Goal: Task Accomplishment & Management: Manage account settings

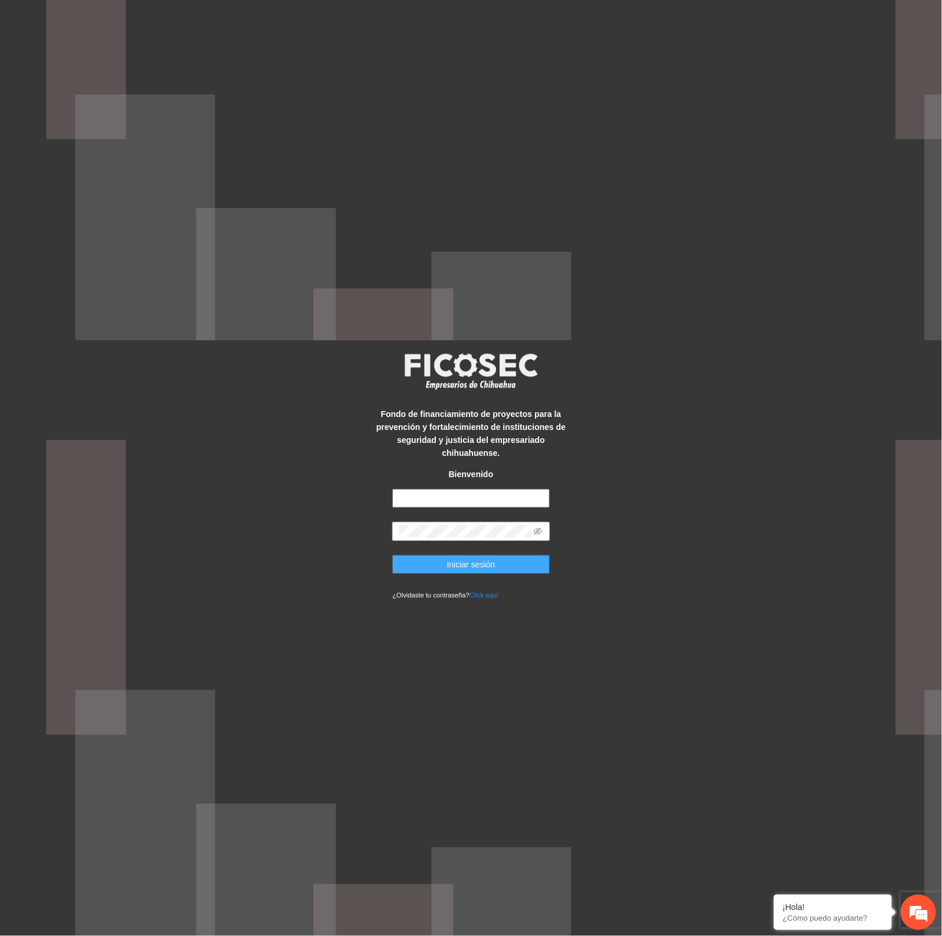
type input "**********"
click at [484, 558] on span "Iniciar sesión" at bounding box center [471, 564] width 48 height 13
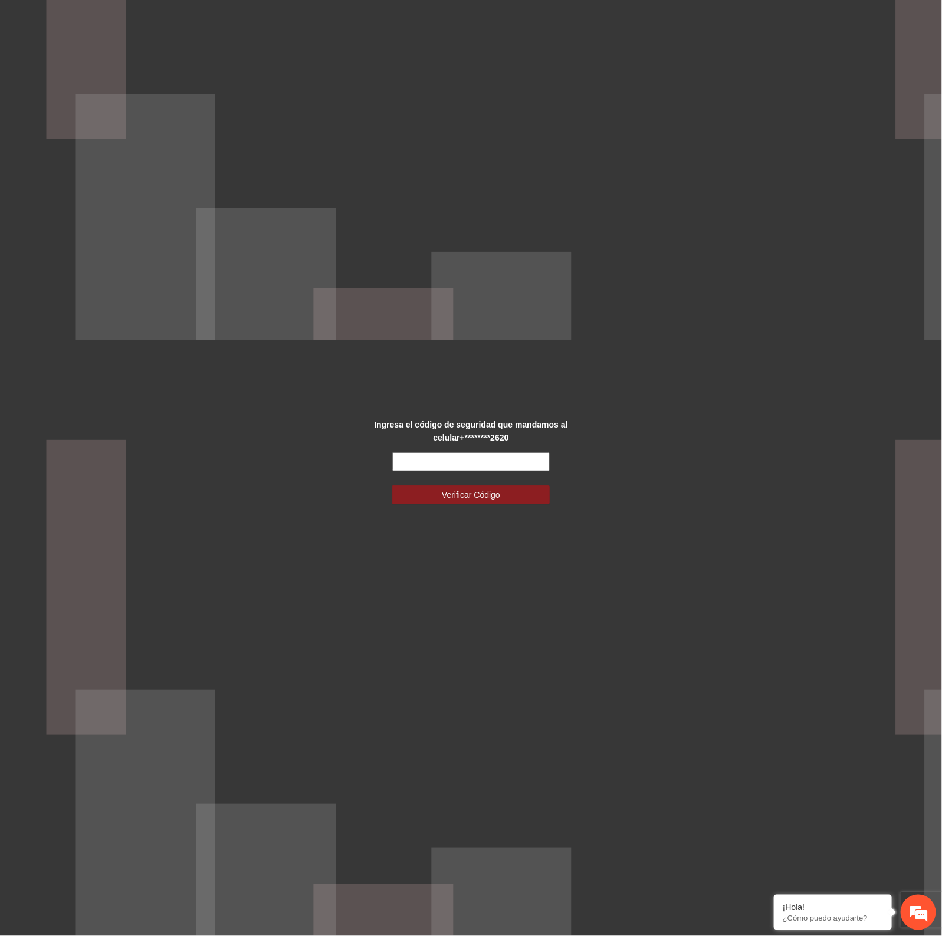
click at [509, 460] on input "text" at bounding box center [470, 462] width 157 height 19
type input "******"
click at [503, 496] on button "Verificar Código" at bounding box center [470, 495] width 157 height 19
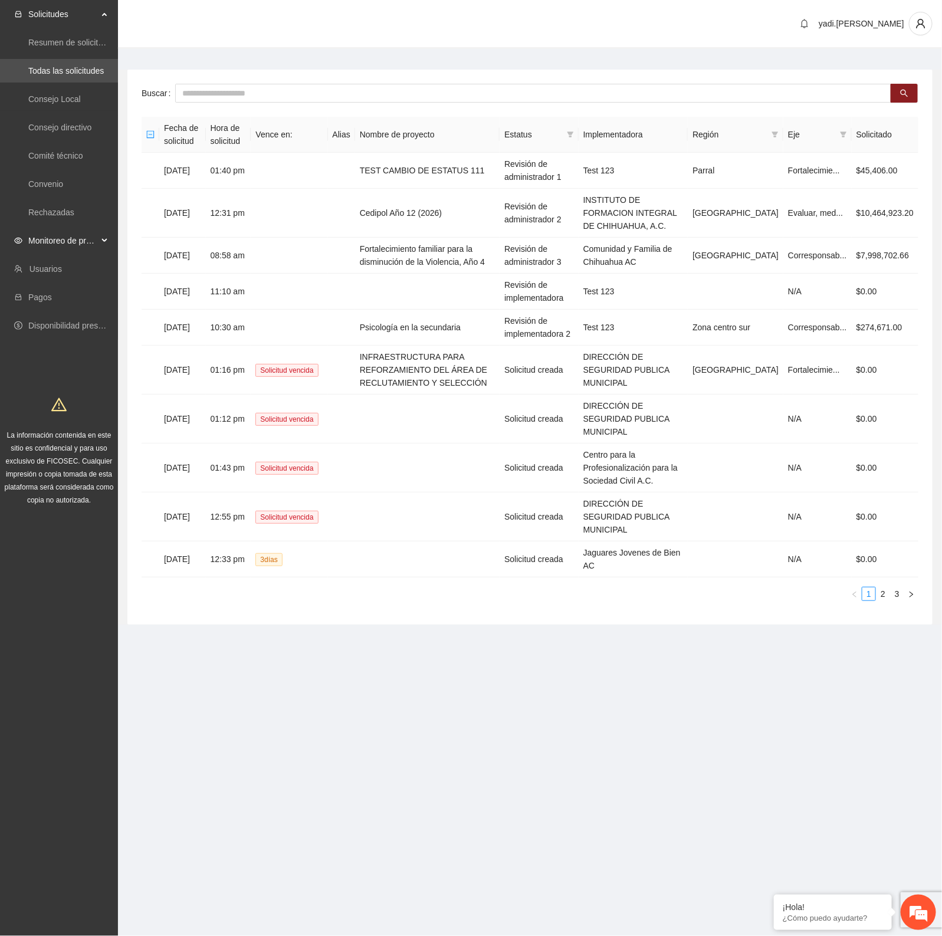
drag, startPoint x: 44, startPoint y: 235, endPoint x: 49, endPoint y: 226, distance: 10.0
click at [47, 234] on span "Monitoreo de proyectos" at bounding box center [63, 241] width 70 height 24
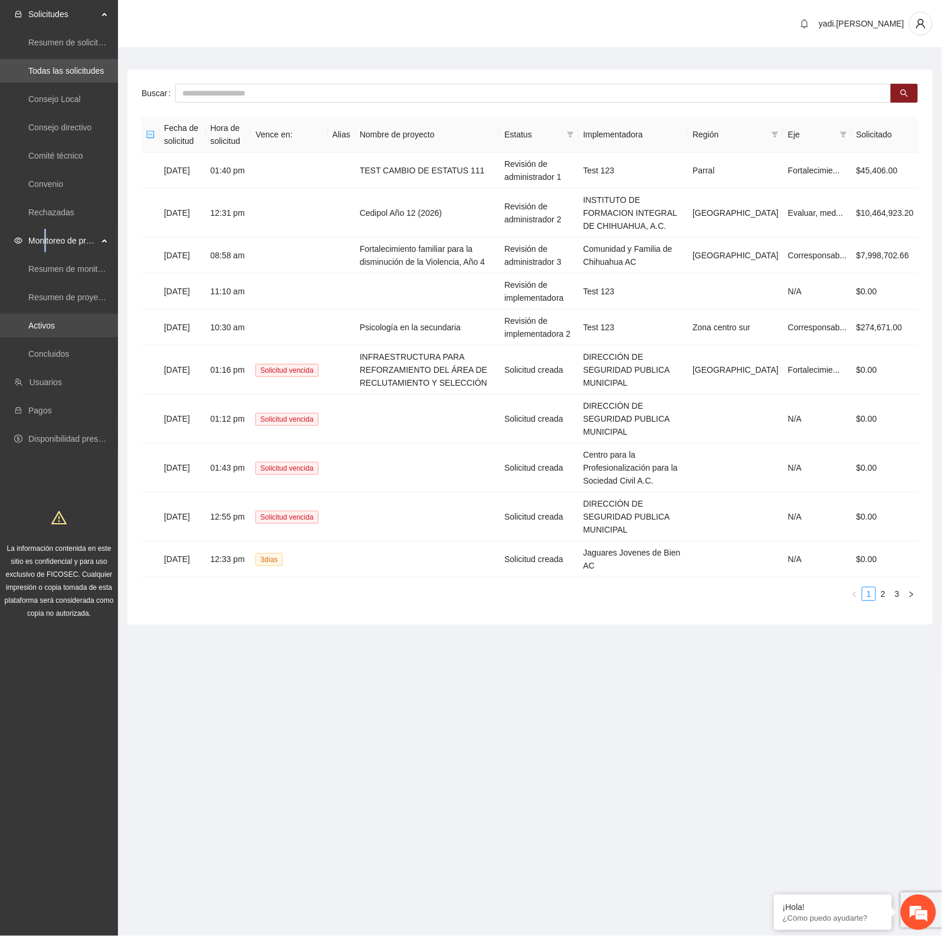
click at [51, 321] on link "Activos" at bounding box center [41, 325] width 27 height 9
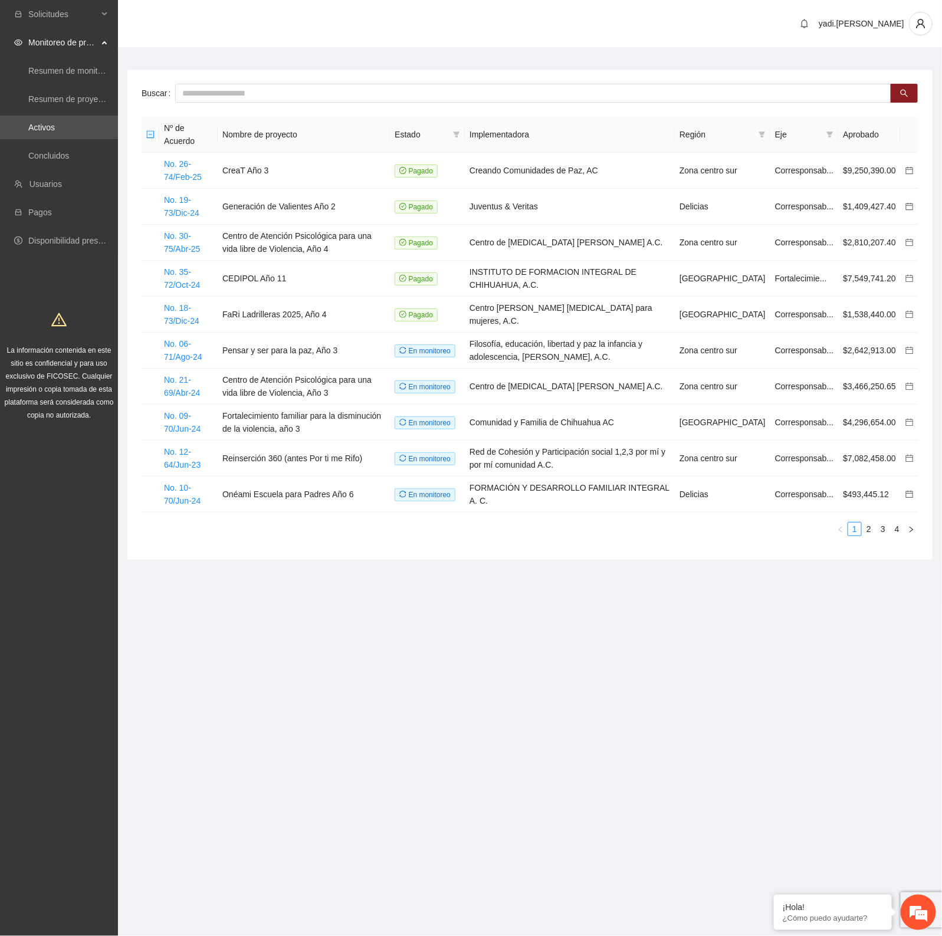
drag, startPoint x: 732, startPoint y: 677, endPoint x: 931, endPoint y: 655, distance: 200.1
click at [733, 677] on section "Solicitudes Monitoreo de proyectos Resumen de monitoreo Resumen de proyectos ap…" at bounding box center [471, 468] width 942 height 936
drag, startPoint x: 315, startPoint y: 558, endPoint x: 258, endPoint y: 225, distance: 337.5
click at [315, 549] on div "Buscar Nº de Acuerdo Nombre de proyecto Estado Implementadora Región Eje Aproba…" at bounding box center [529, 315] width 805 height 490
click at [226, 87] on input "text" at bounding box center [533, 93] width 716 height 19
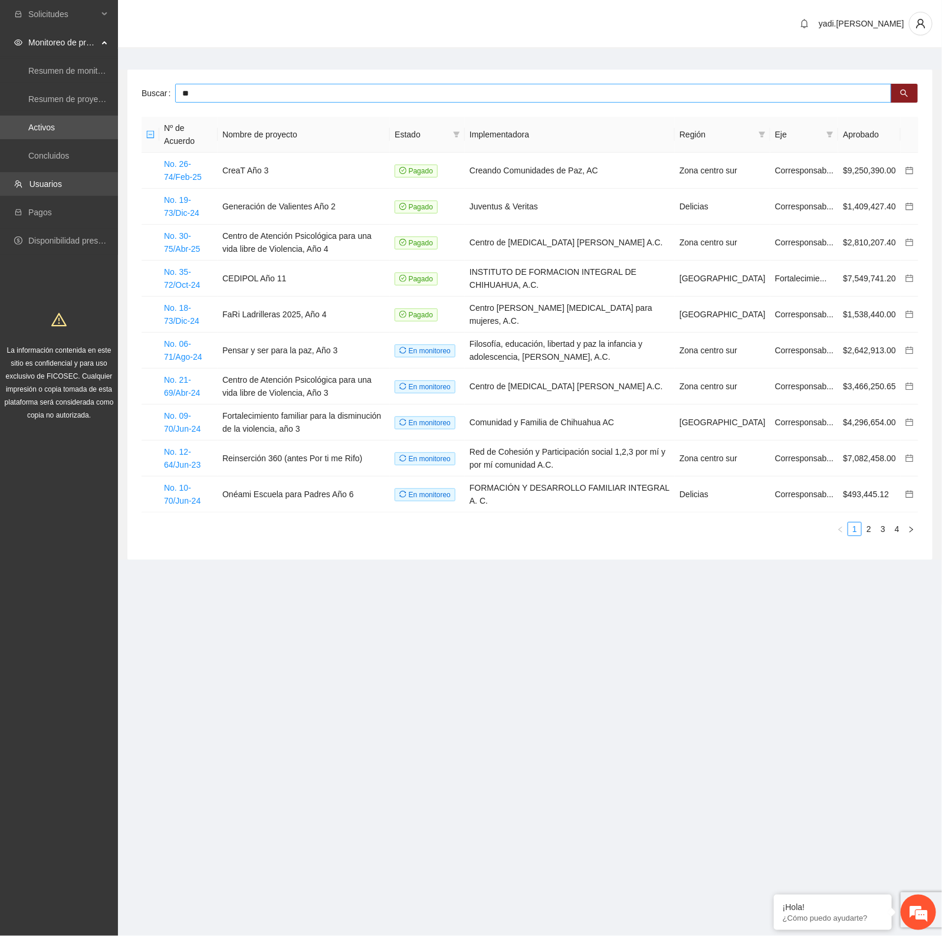
type input "**"
click at [45, 181] on link "Usuarios" at bounding box center [46, 183] width 32 height 9
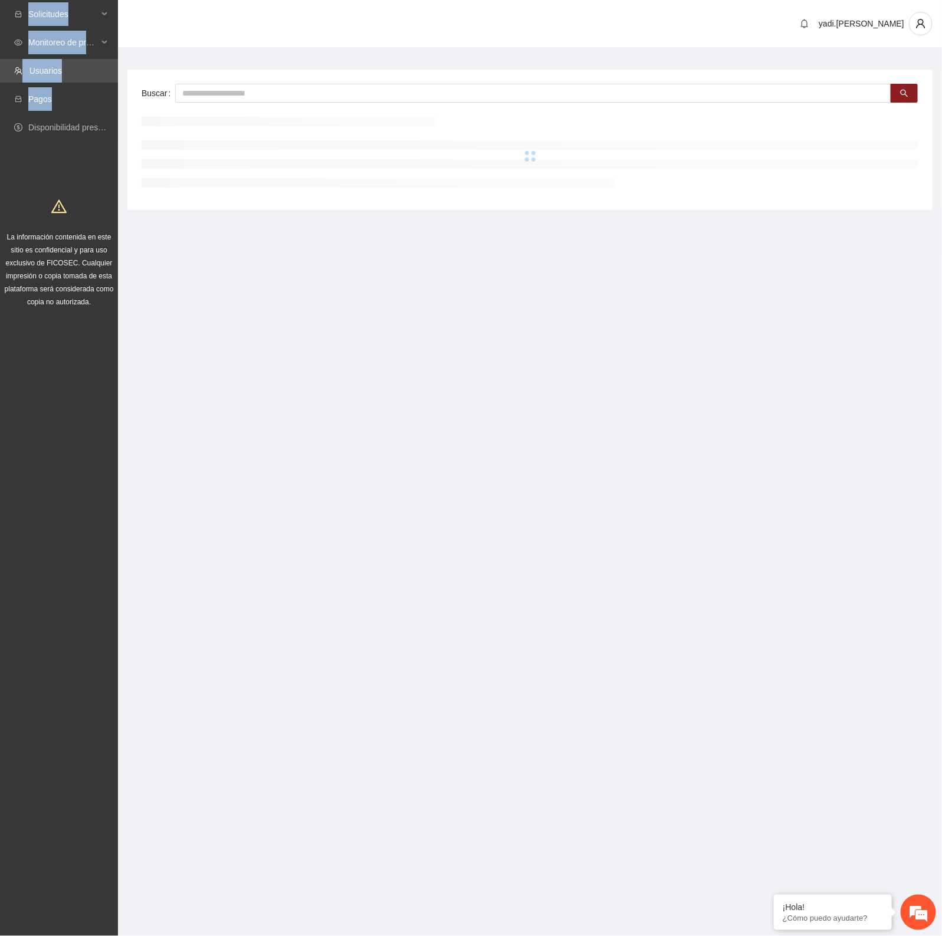
drag, startPoint x: 226, startPoint y: 93, endPoint x: 102, endPoint y: 83, distance: 124.3
click at [211, 90] on input "text" at bounding box center [533, 93] width 716 height 19
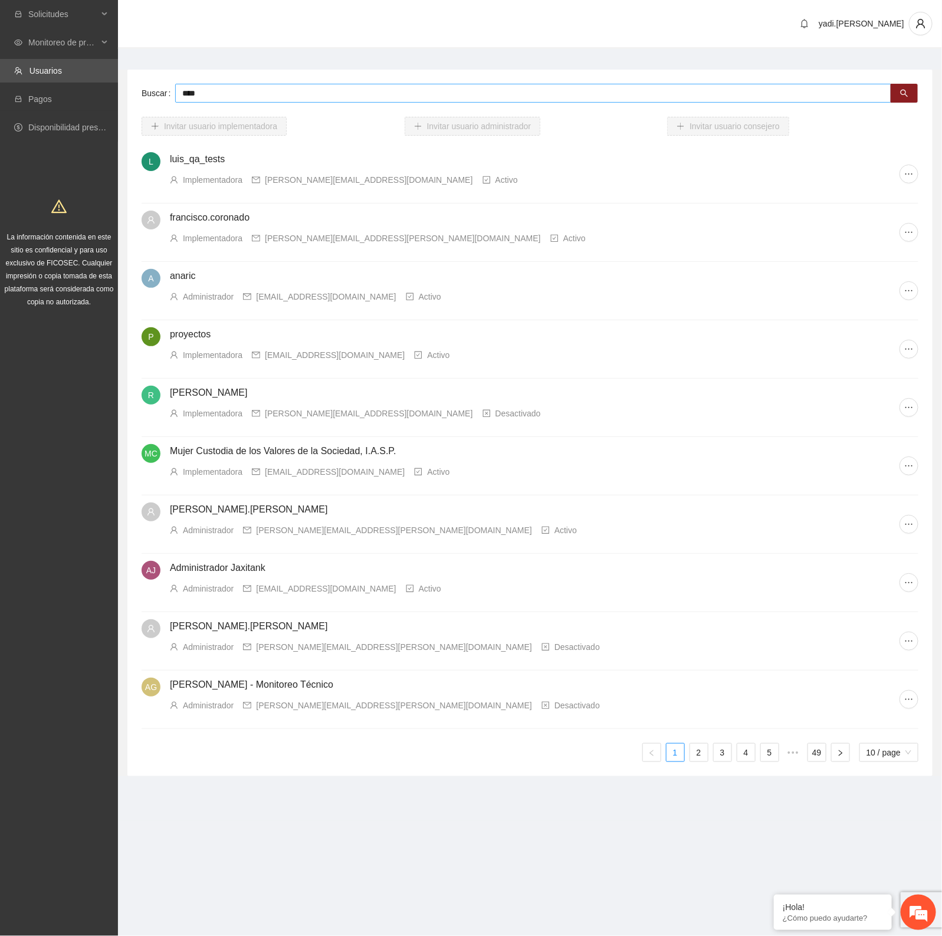
type input "****"
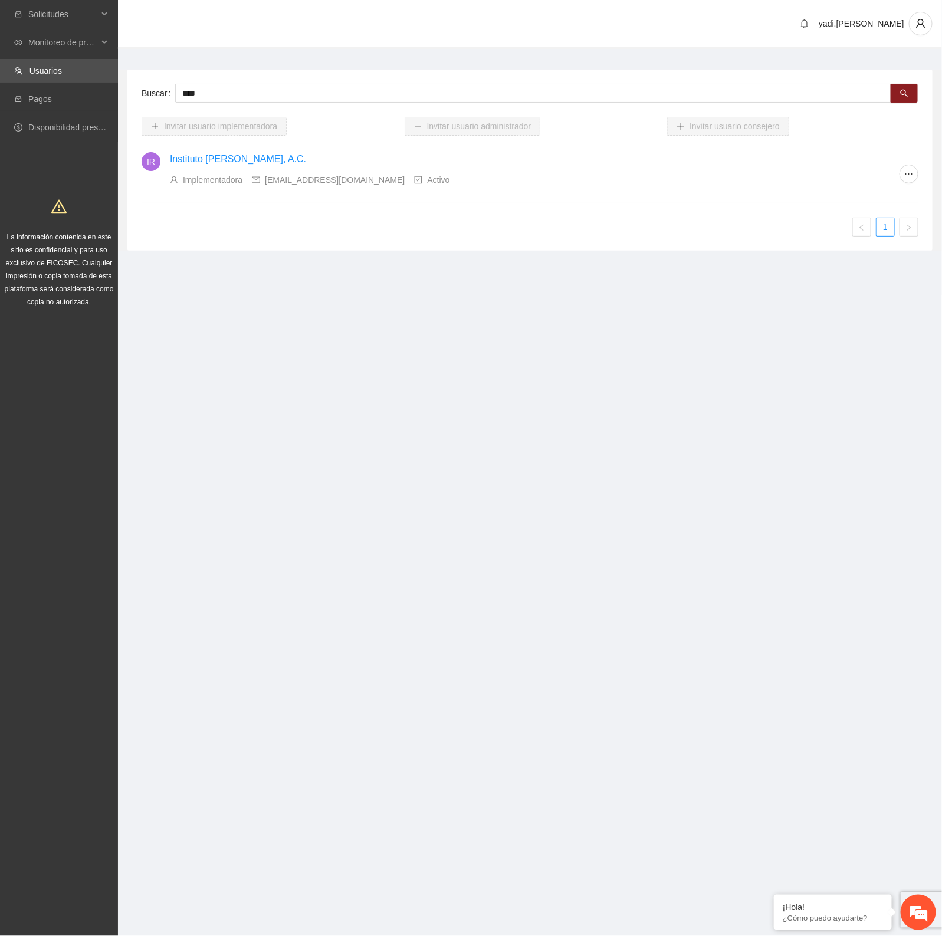
click at [228, 164] on link "Instituto [PERSON_NAME], A.C." at bounding box center [238, 159] width 136 height 10
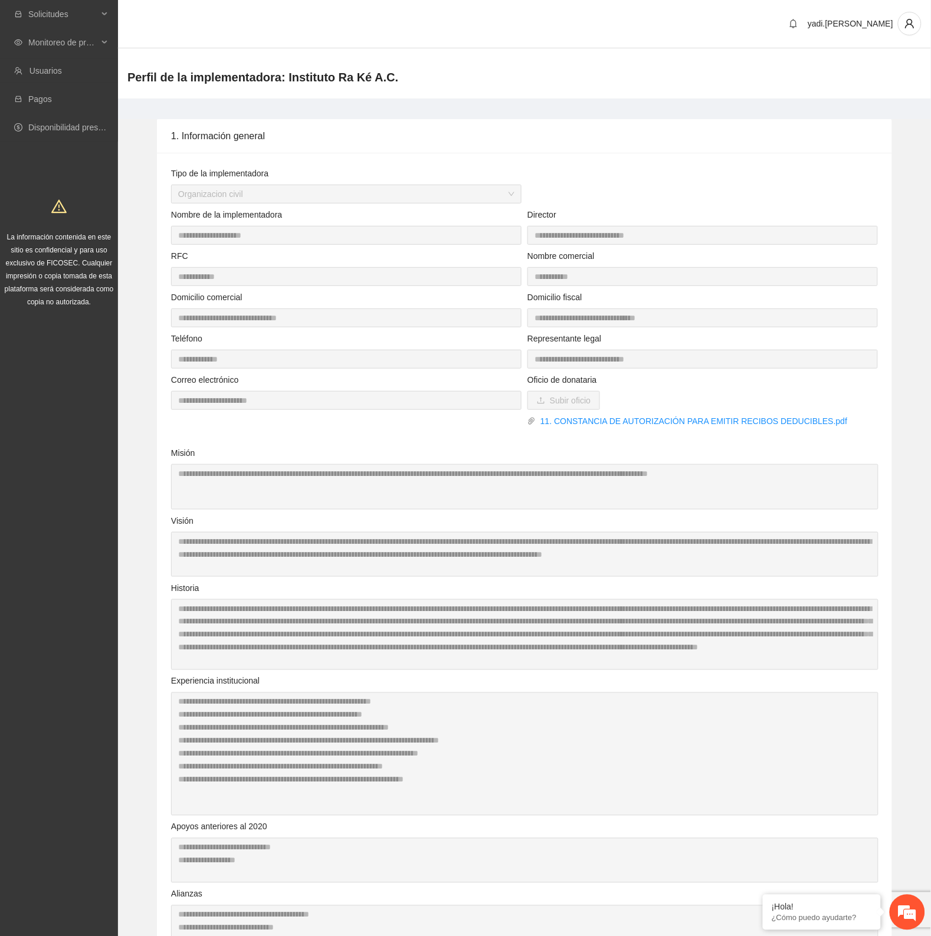
click at [44, 40] on span "Monitoreo de proyectos" at bounding box center [63, 43] width 70 height 24
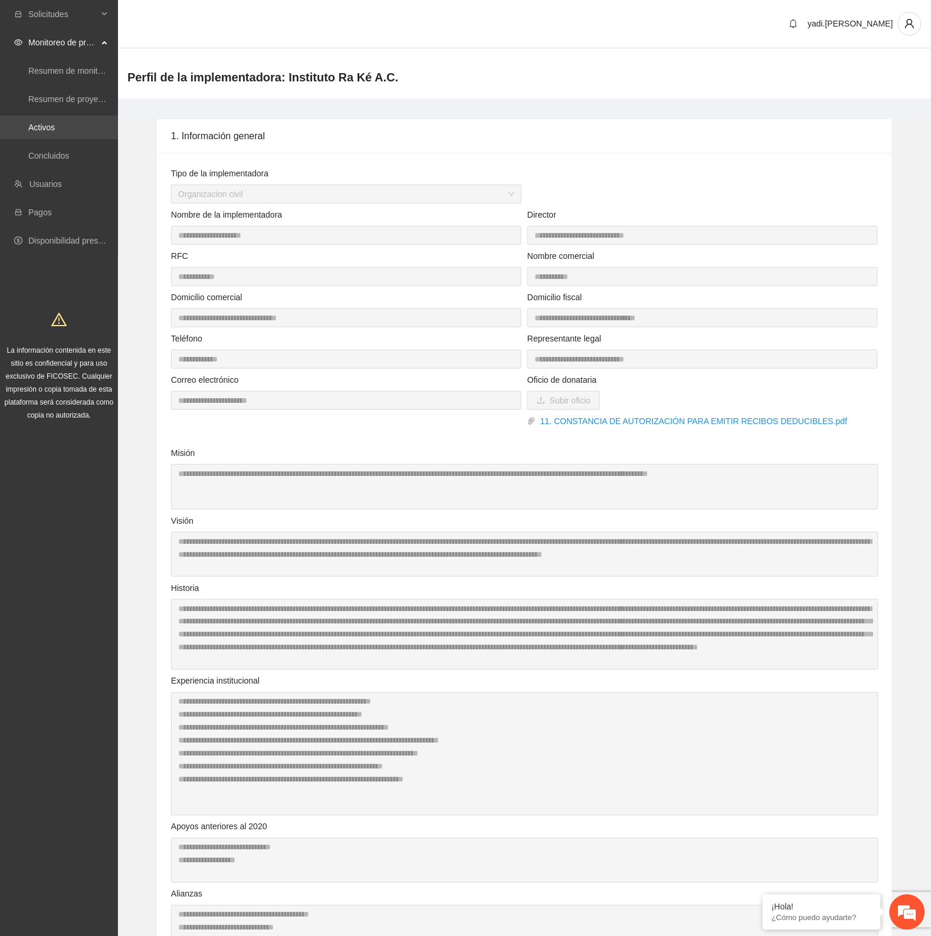
click at [43, 126] on link "Activos" at bounding box center [41, 127] width 27 height 9
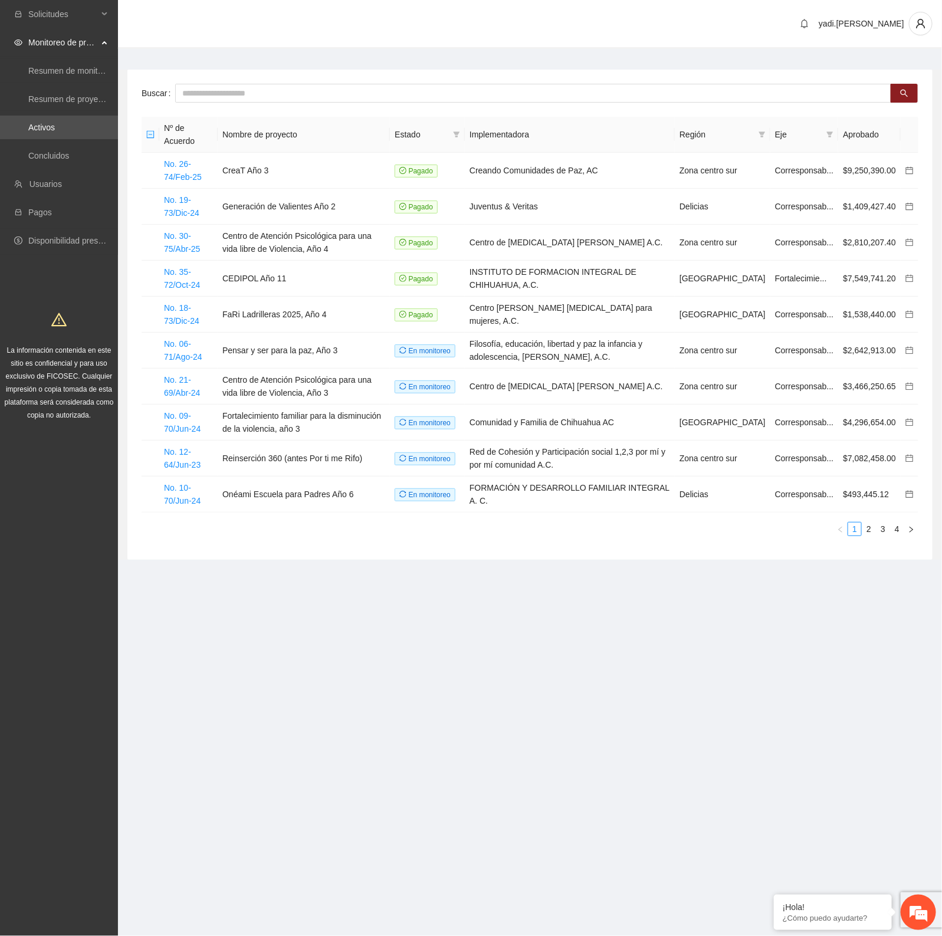
drag, startPoint x: 650, startPoint y: 673, endPoint x: 388, endPoint y: 52, distance: 674.4
click at [649, 650] on section "Solicitudes Monitoreo de proyectos Resumen de monitoreo Resumen de proyectos ap…" at bounding box center [471, 468] width 942 height 936
click at [339, 93] on input "text" at bounding box center [533, 93] width 716 height 19
type input "****"
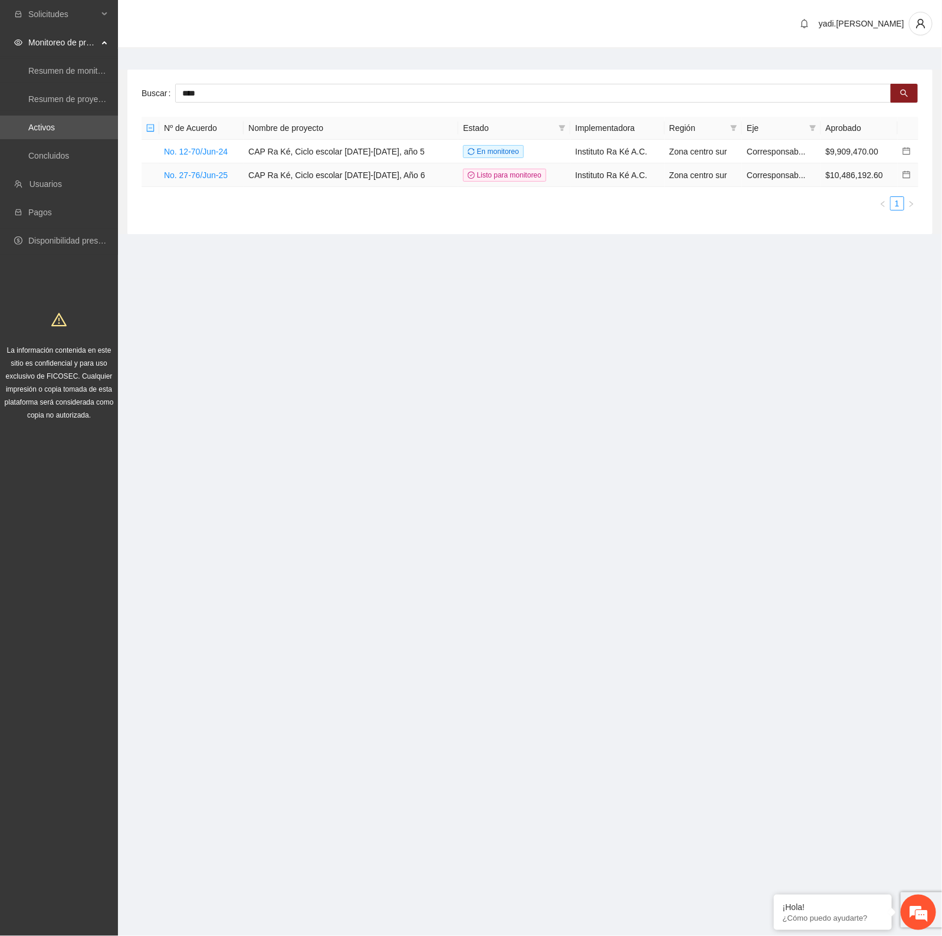
click at [904, 172] on icon "calendar" at bounding box center [907, 175] width 8 height 8
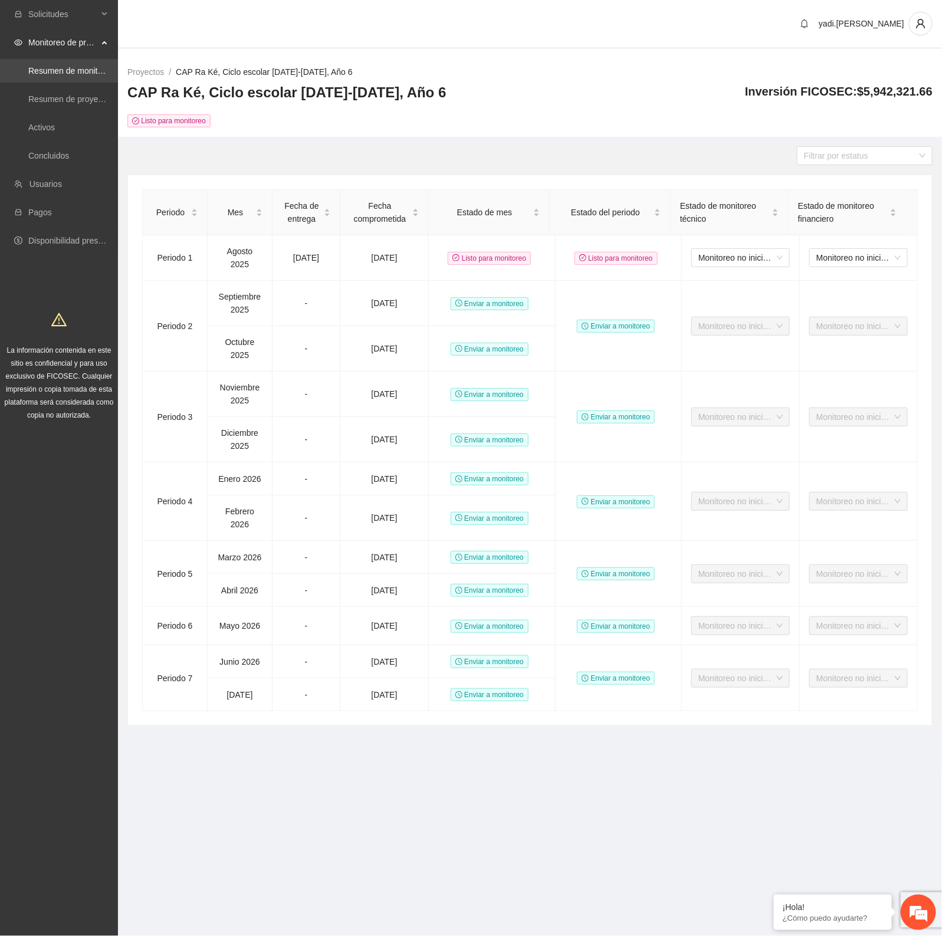
click at [54, 74] on link "Resumen de monitoreo" at bounding box center [71, 70] width 86 height 9
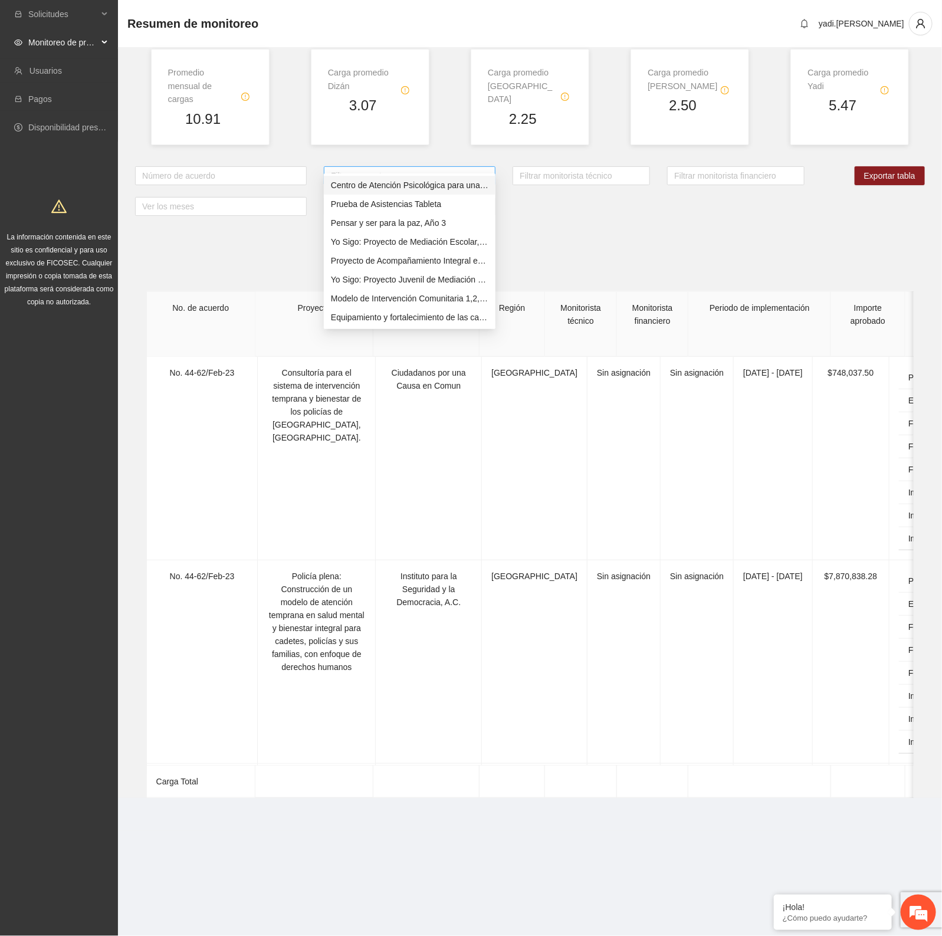
click at [385, 169] on div at bounding box center [410, 176] width 166 height 14
